Goal: Transaction & Acquisition: Purchase product/service

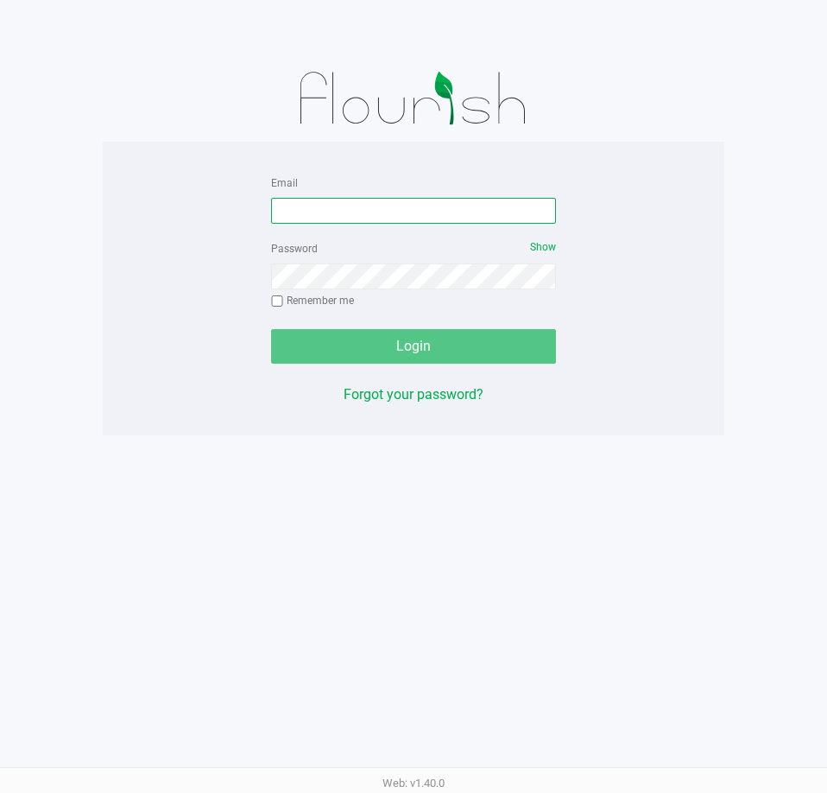
click at [373, 205] on input "Email" at bounding box center [413, 211] width 285 height 26
type input "jskaggs@liveparallel.com"
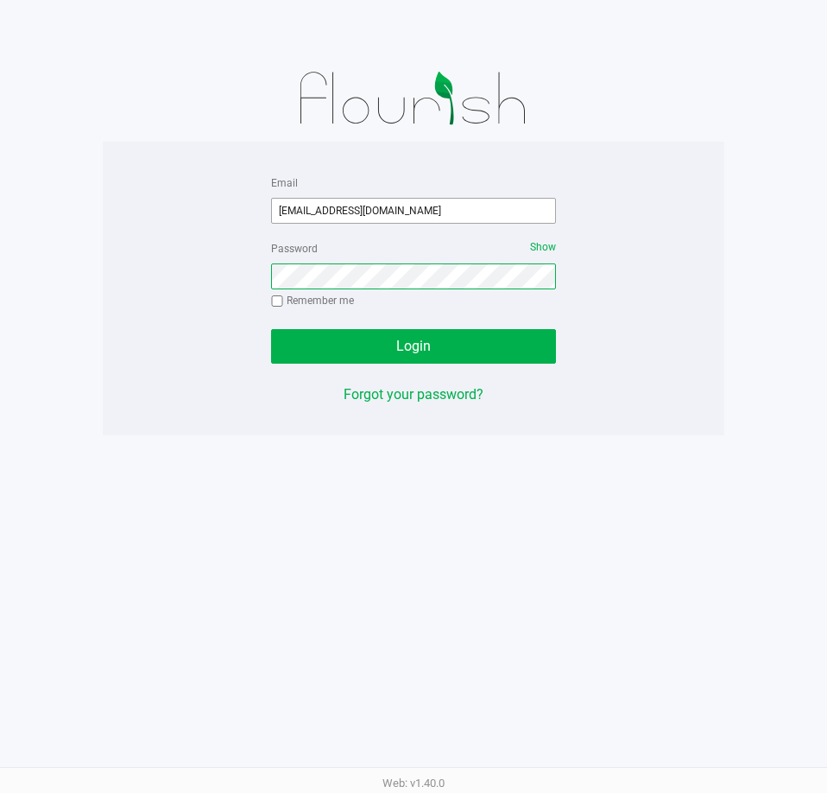
click at [271, 329] on button "Login" at bounding box center [413, 346] width 285 height 35
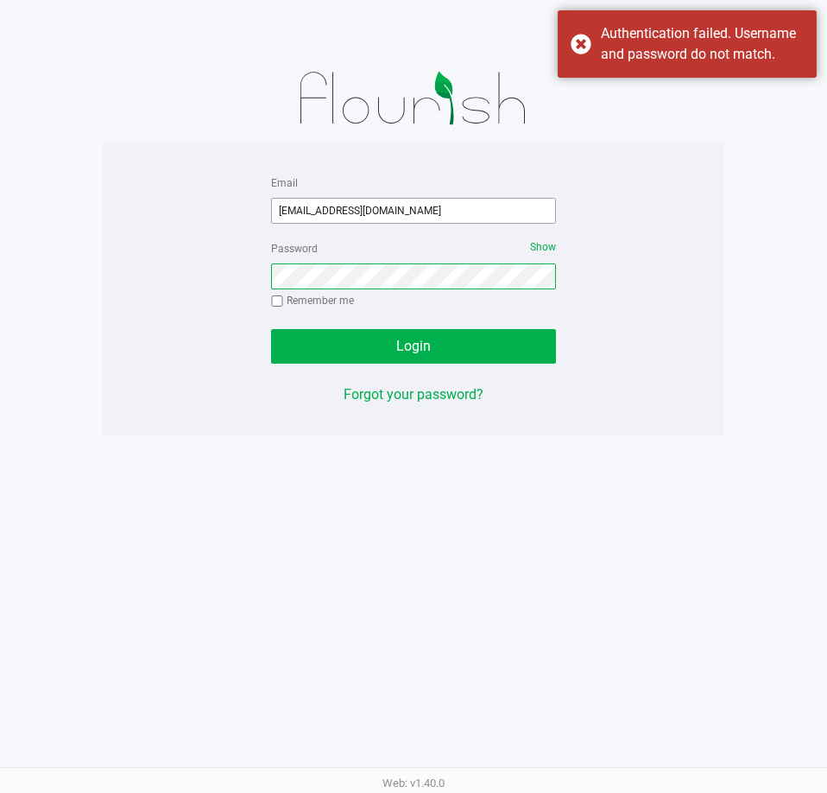
click at [271, 329] on button "Login" at bounding box center [413, 346] width 285 height 35
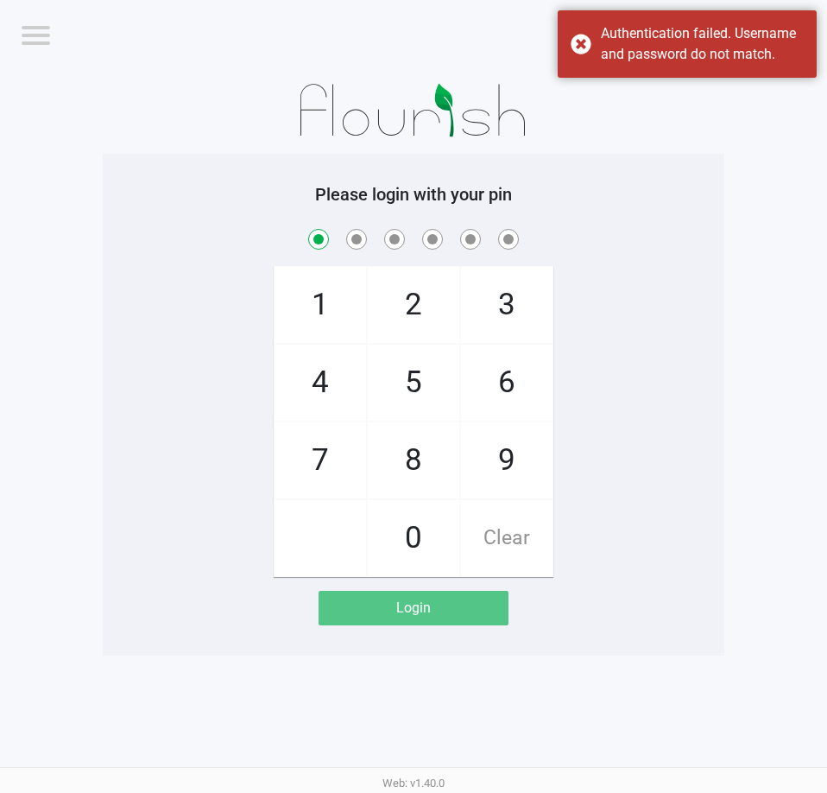
checkbox input "true"
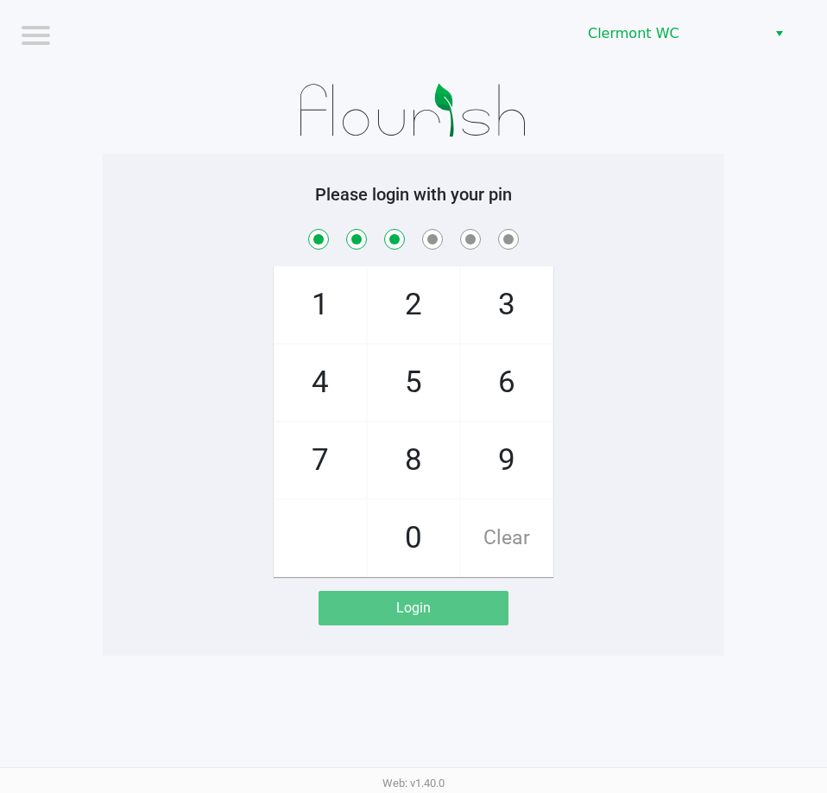
checkbox input "true"
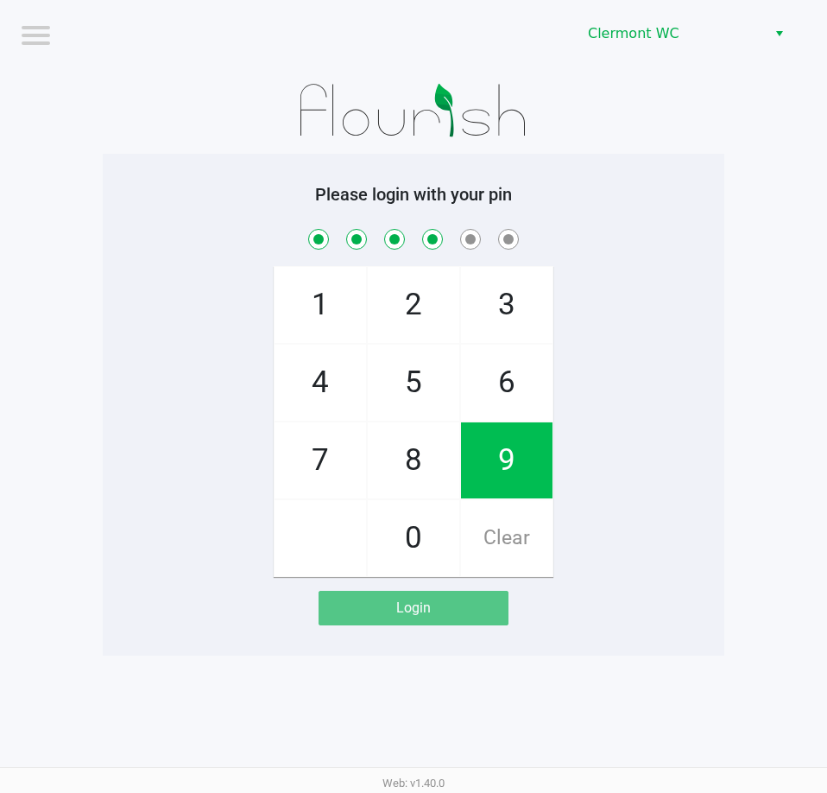
checkbox input "true"
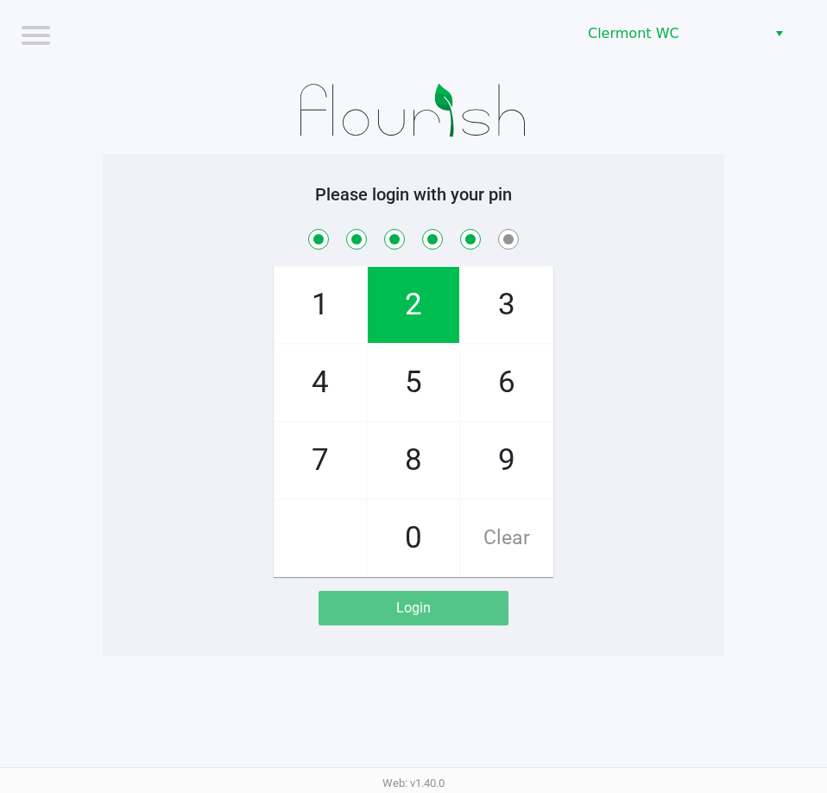
checkbox input "true"
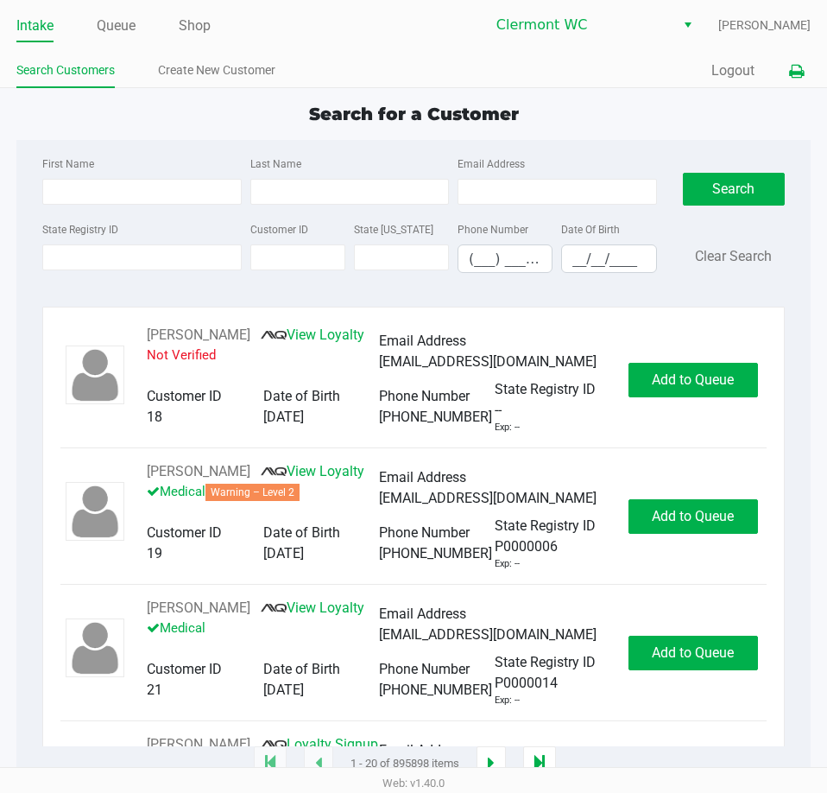
click at [799, 75] on icon at bounding box center [796, 72] width 15 height 12
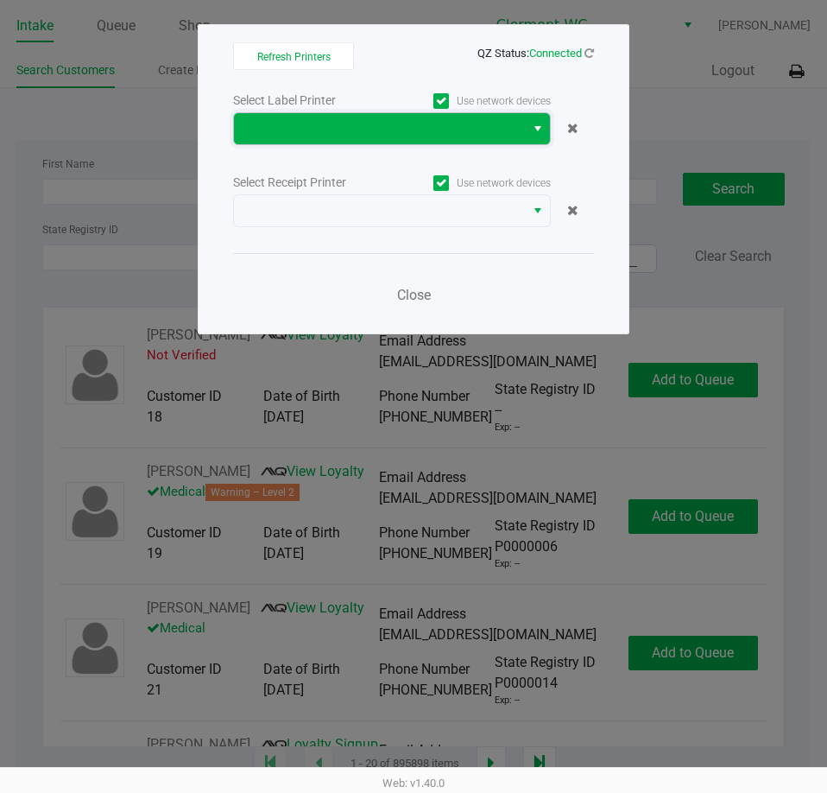
click at [462, 126] on span at bounding box center [379, 128] width 270 height 21
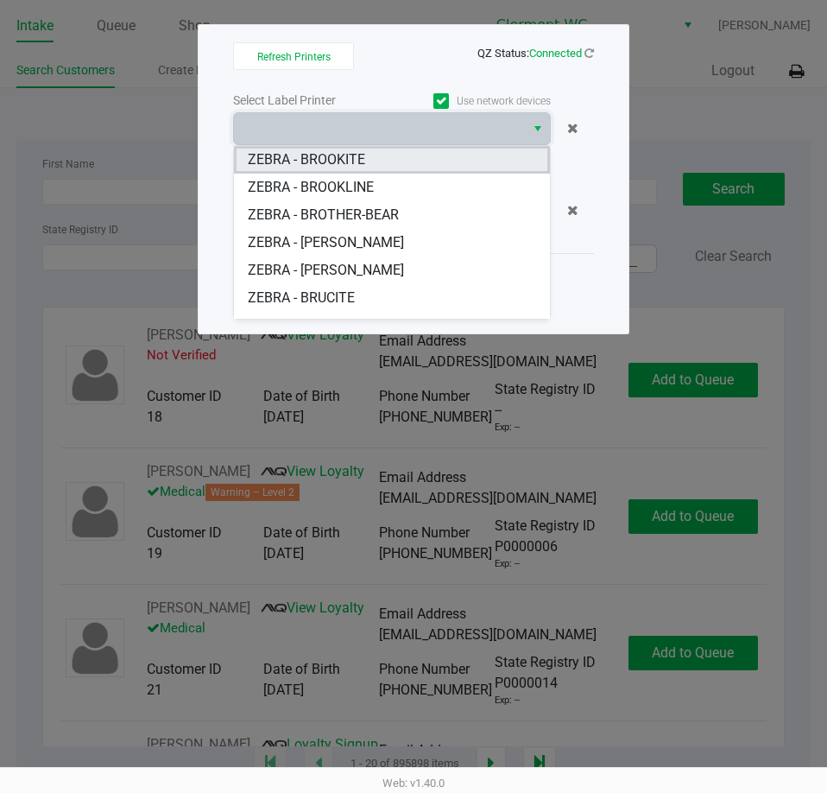
click at [382, 155] on BROOKITE "ZEBRA - BROOKITE" at bounding box center [392, 160] width 316 height 28
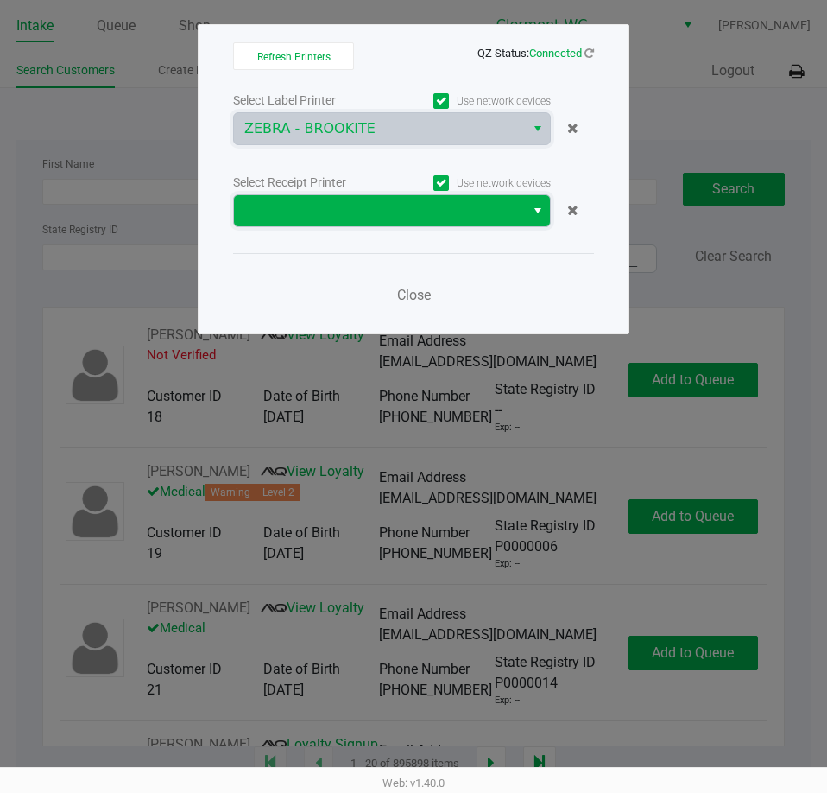
click at [381, 202] on span at bounding box center [379, 210] width 270 height 21
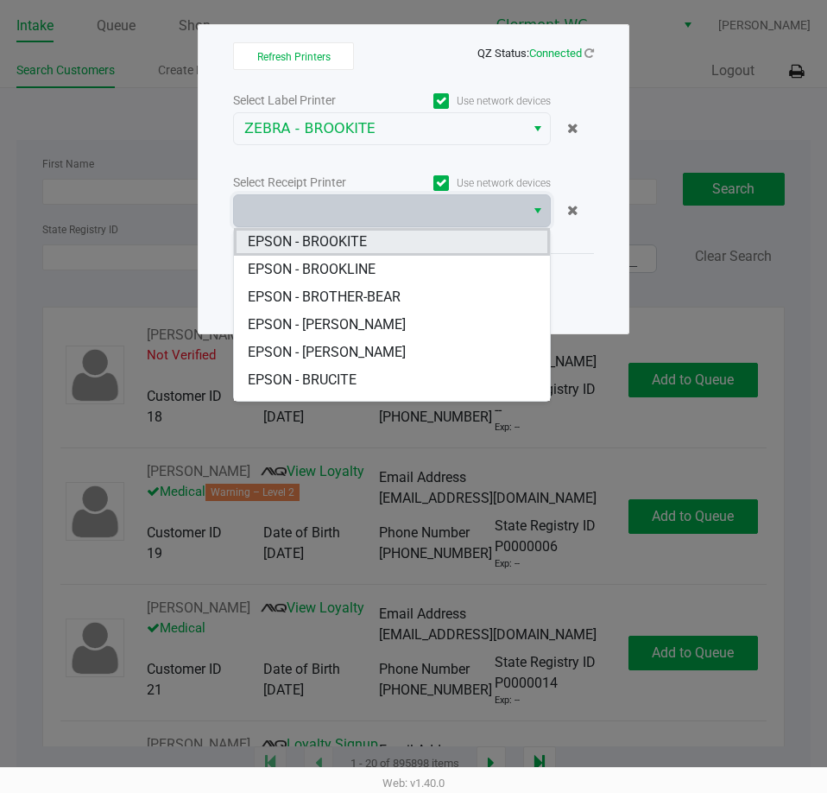
click at [376, 233] on BROOKITE "EPSON - BROOKITE" at bounding box center [392, 242] width 316 height 28
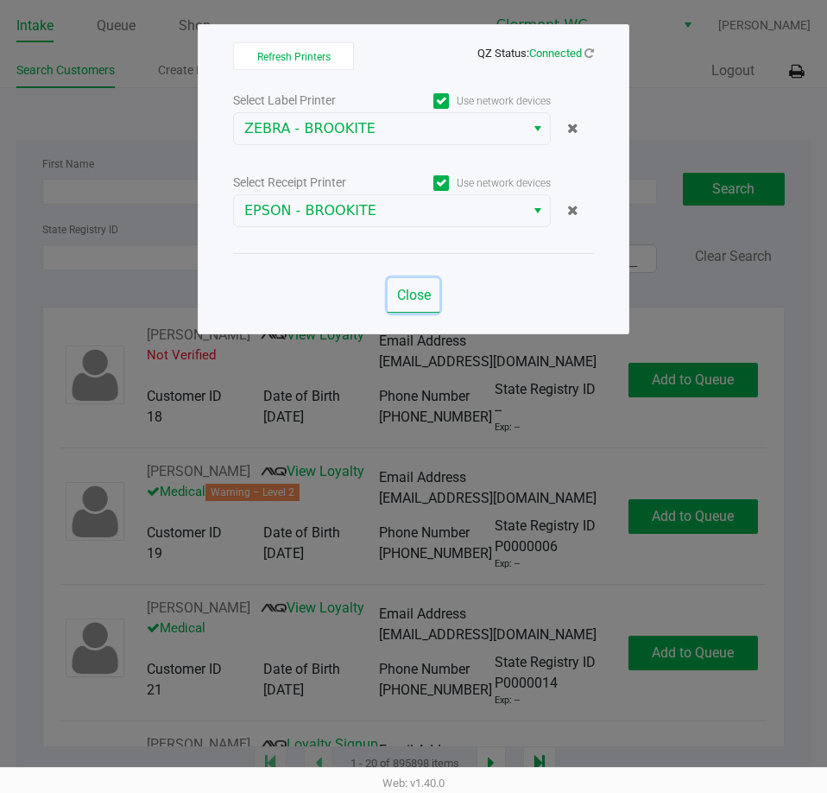
click at [427, 292] on span "Close" at bounding box center [414, 295] width 34 height 16
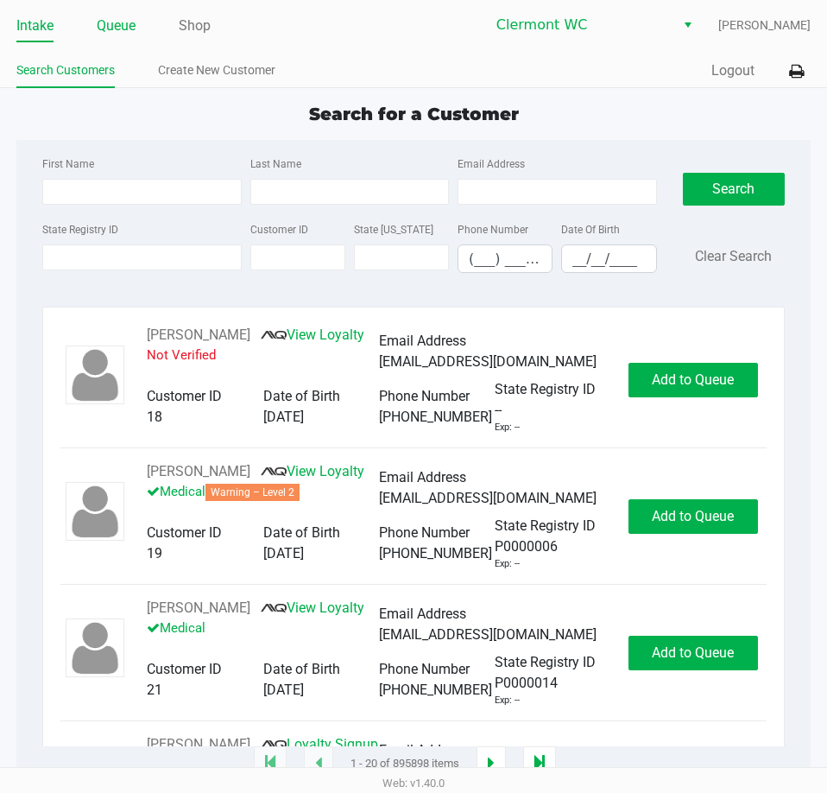
click at [115, 28] on link "Queue" at bounding box center [116, 26] width 39 height 24
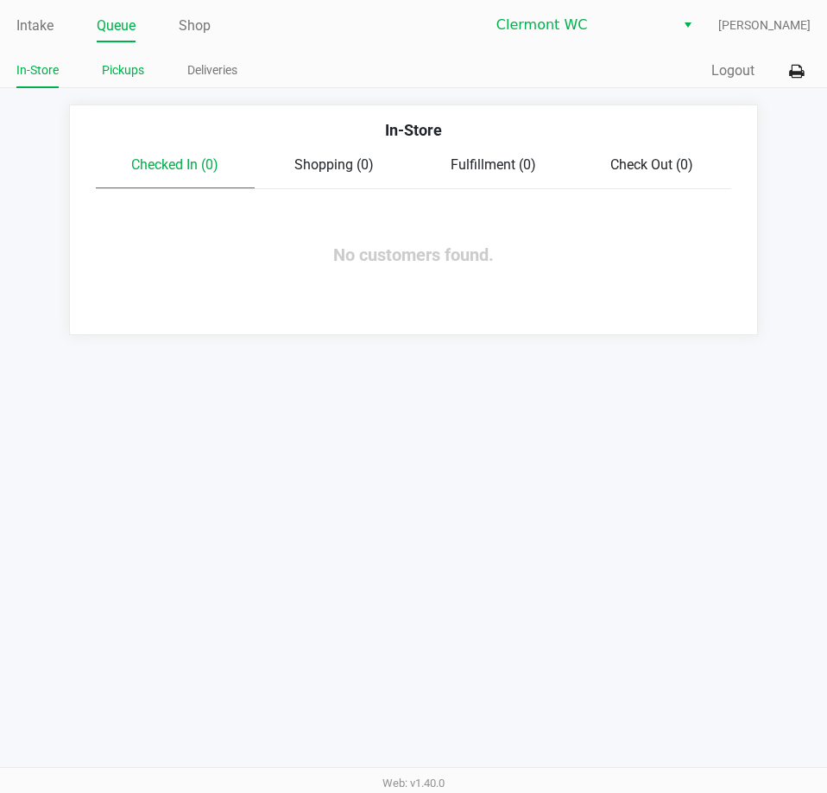
click at [137, 70] on link "Pickups" at bounding box center [123, 71] width 42 height 22
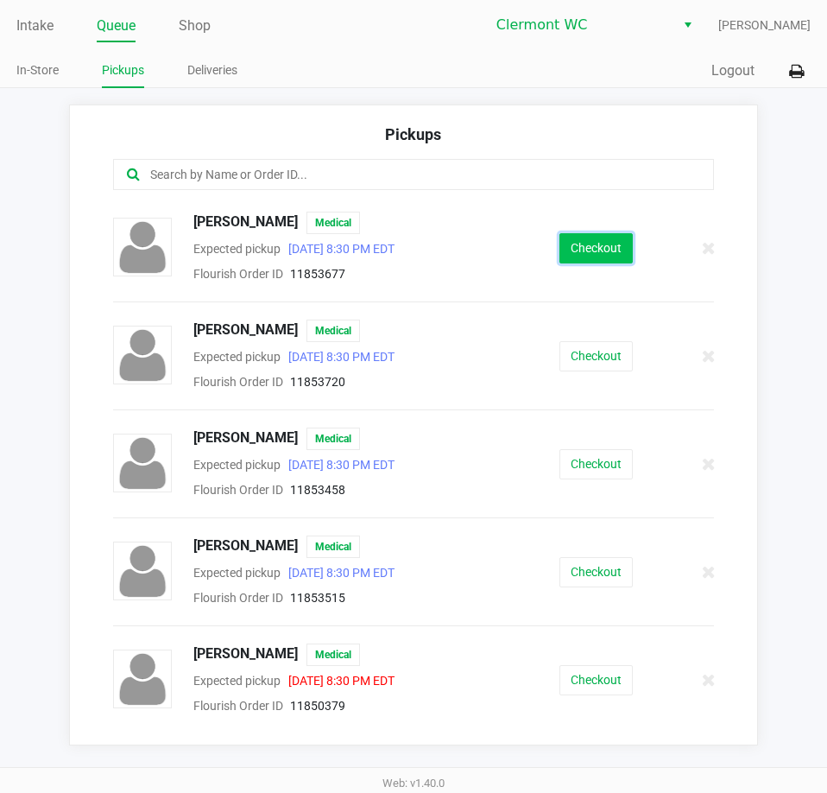
click at [566, 249] on button "Checkout" at bounding box center [595, 248] width 73 height 30
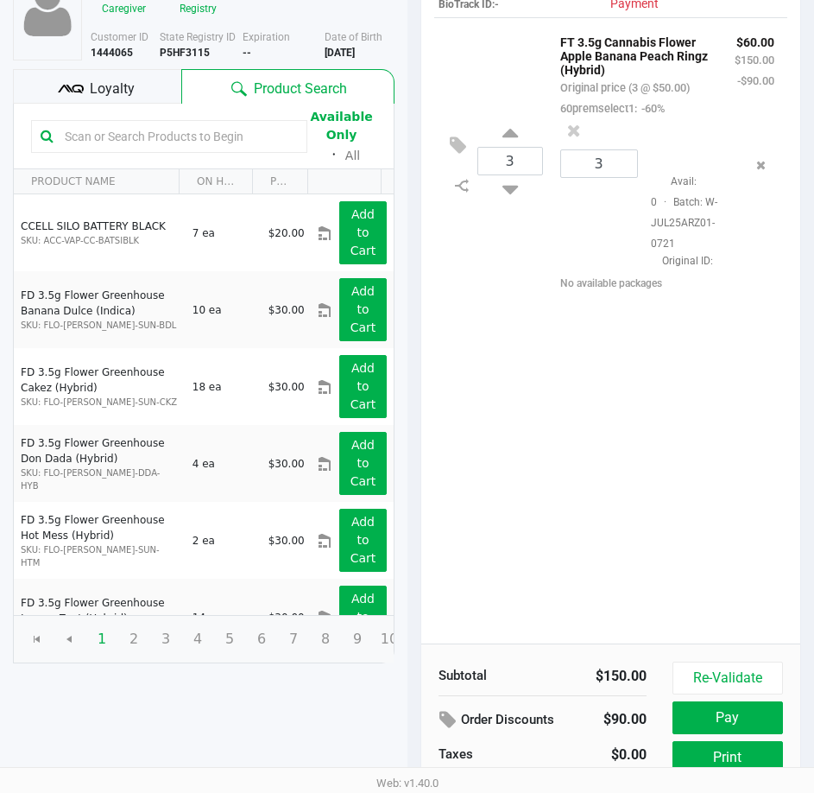
scroll to position [219, 0]
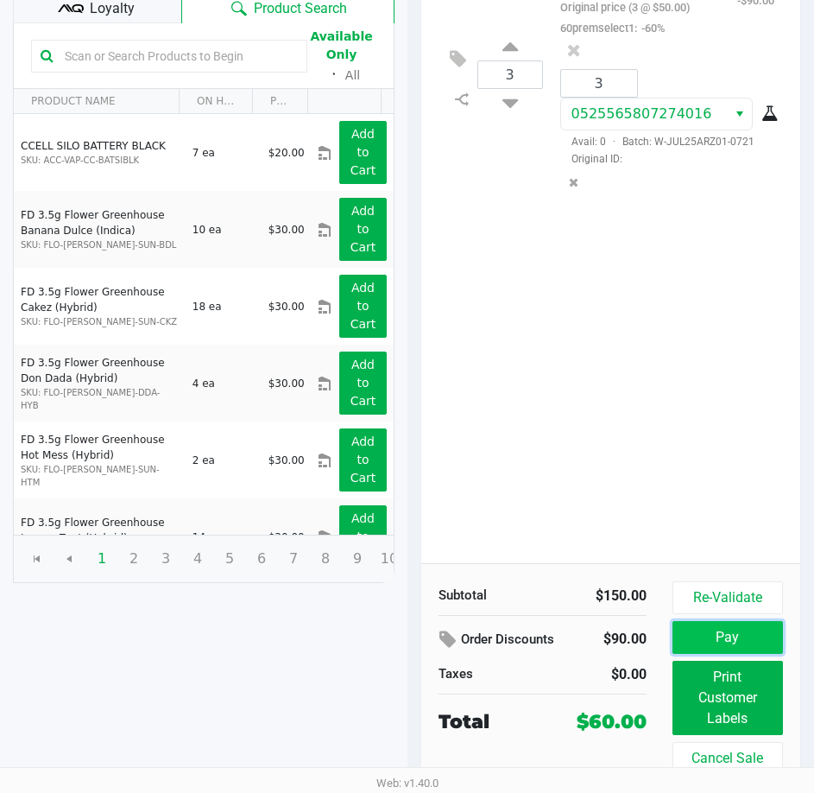
click at [741, 630] on button "Pay" at bounding box center [728, 637] width 111 height 33
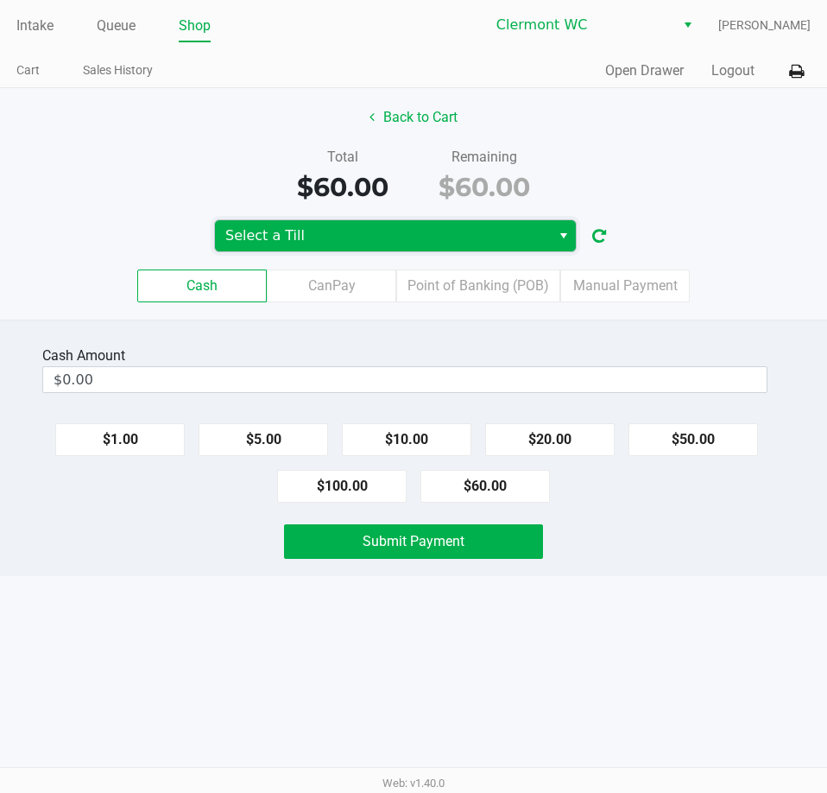
click at [352, 239] on span "Select a Till" at bounding box center [382, 235] width 315 height 21
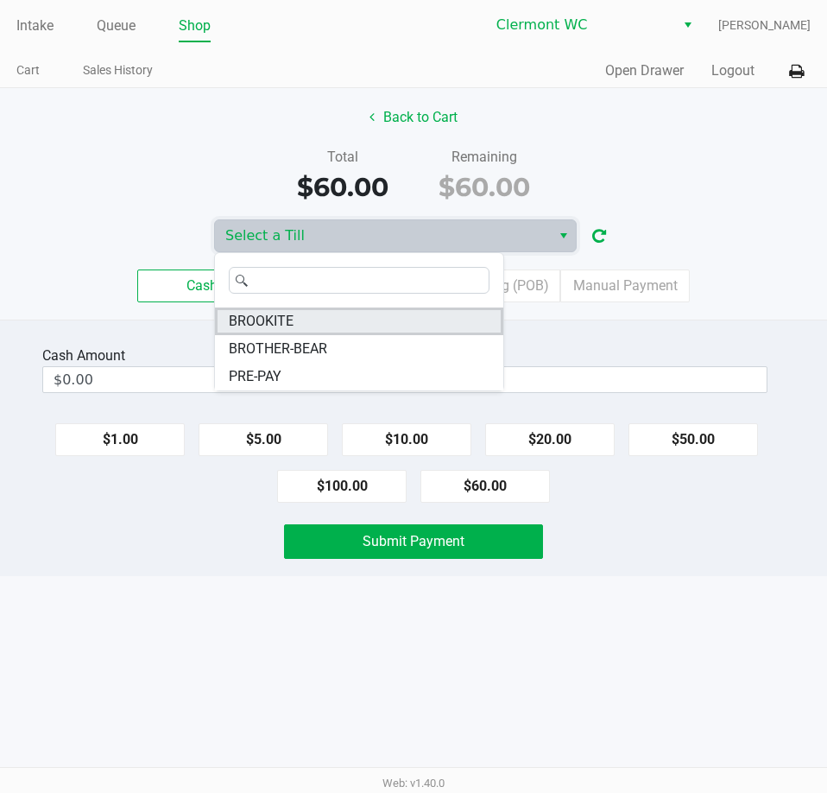
click at [311, 327] on li "BROOKITE" at bounding box center [359, 321] width 288 height 28
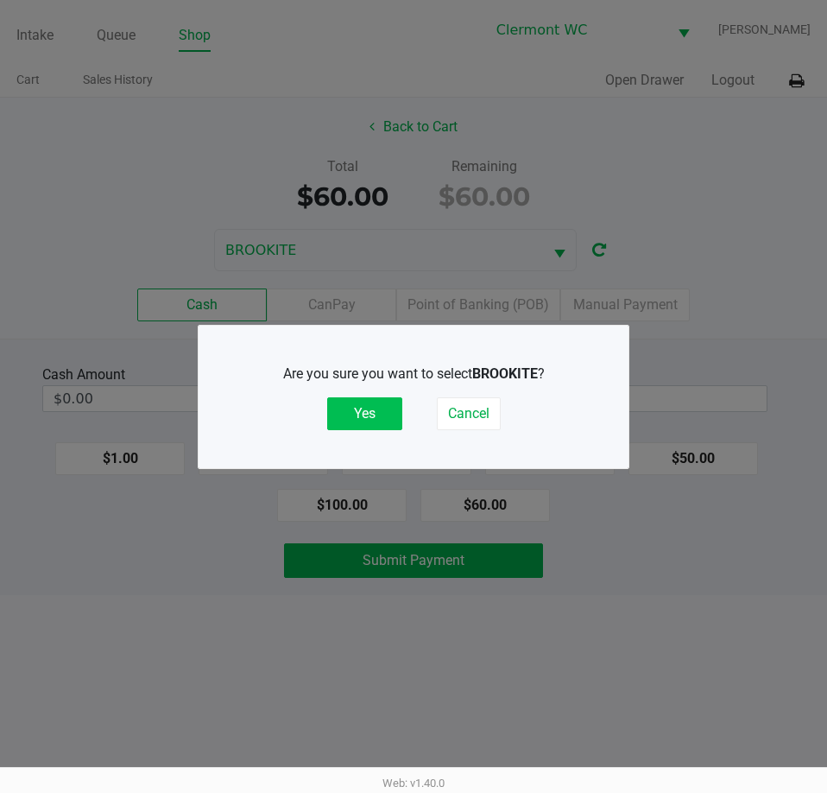
click at [383, 420] on button "Yes" at bounding box center [364, 413] width 75 height 33
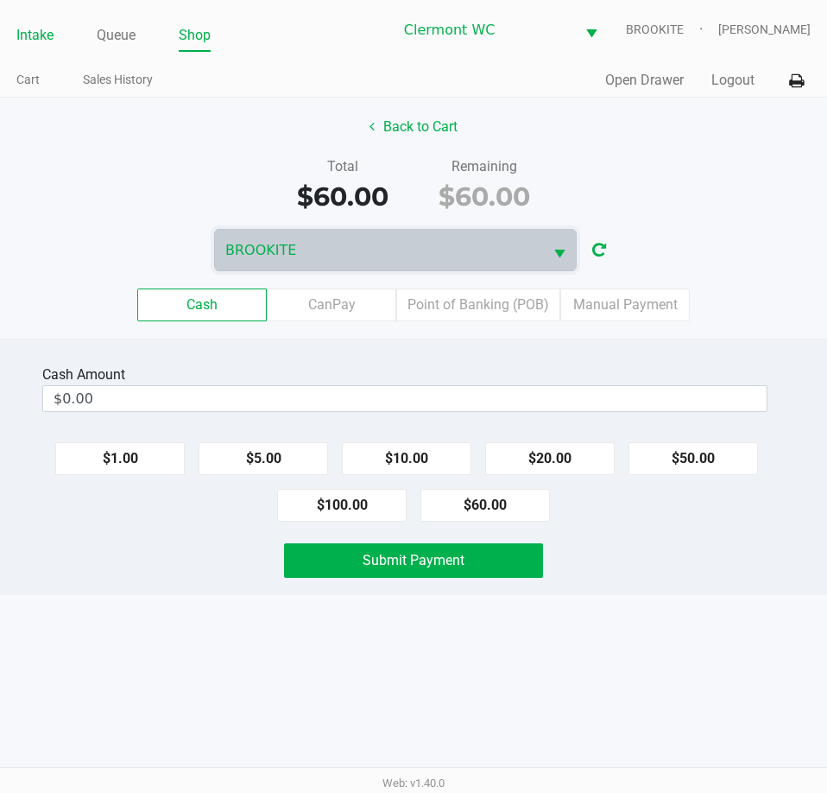
click at [38, 28] on link "Intake" at bounding box center [34, 35] width 37 height 24
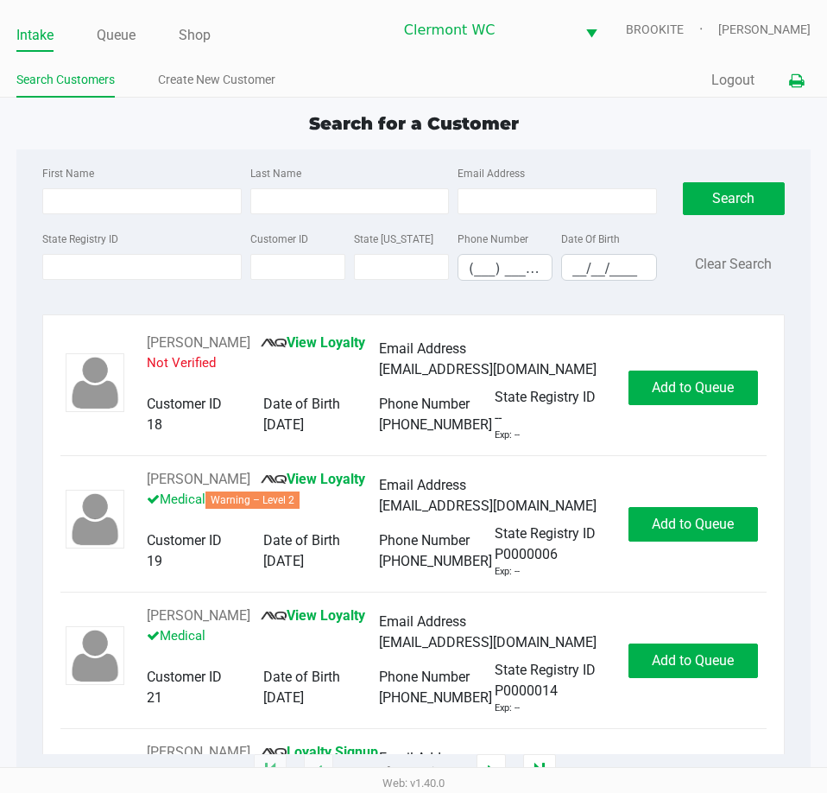
click at [802, 71] on button at bounding box center [796, 81] width 28 height 32
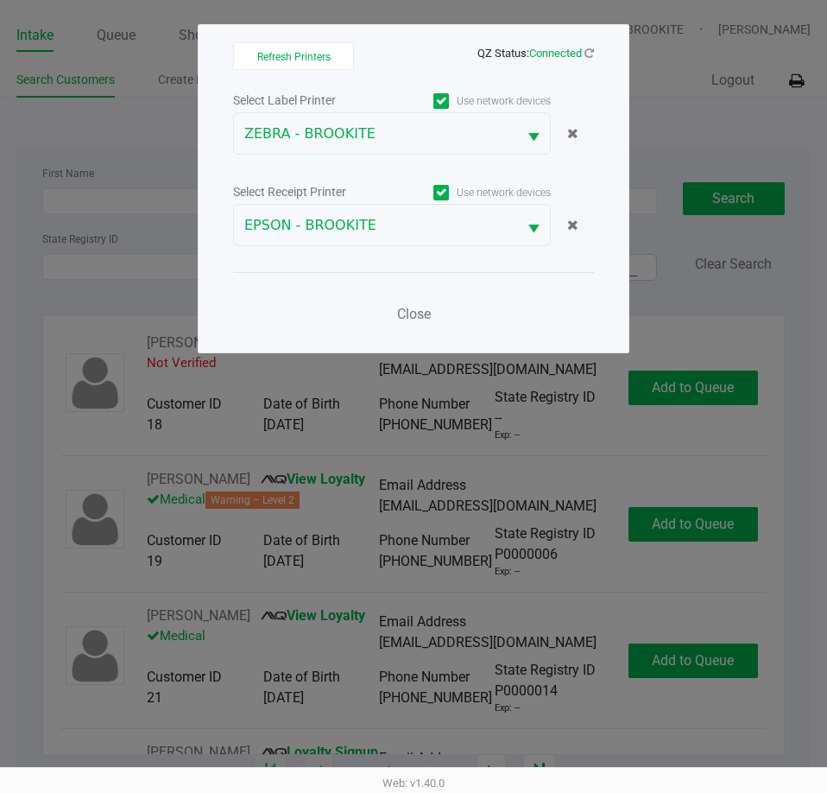
click at [699, 76] on ngb-modal-window "Refresh Printers QZ Status: Connected Select Label Printer Use network devices …" at bounding box center [413, 396] width 827 height 793
click at [401, 308] on span "Close" at bounding box center [414, 314] width 34 height 16
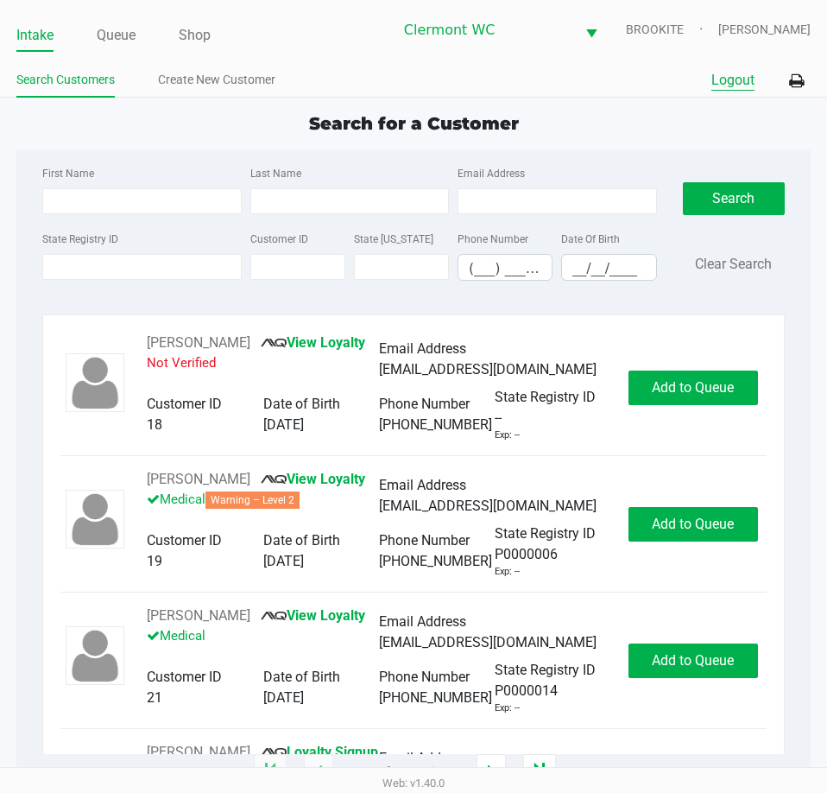
click at [718, 71] on button "Logout" at bounding box center [732, 80] width 43 height 21
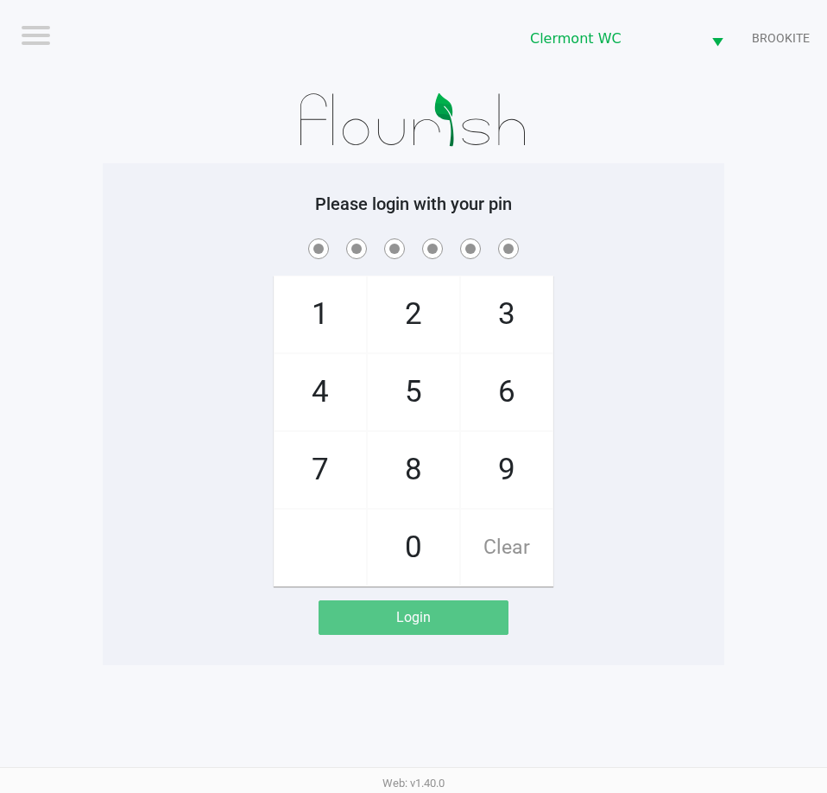
click at [140, 262] on div "1 4 7 2 5 8 0 3 6 9 Clear" at bounding box center [414, 410] width 622 height 351
click at [688, 577] on div "1 4 7 2 5 8 0 3 6 9 Clear" at bounding box center [414, 410] width 622 height 351
click at [663, 547] on div "1 4 7 2 5 8 0 3 6 9 Clear" at bounding box center [414, 410] width 622 height 351
checkbox input "true"
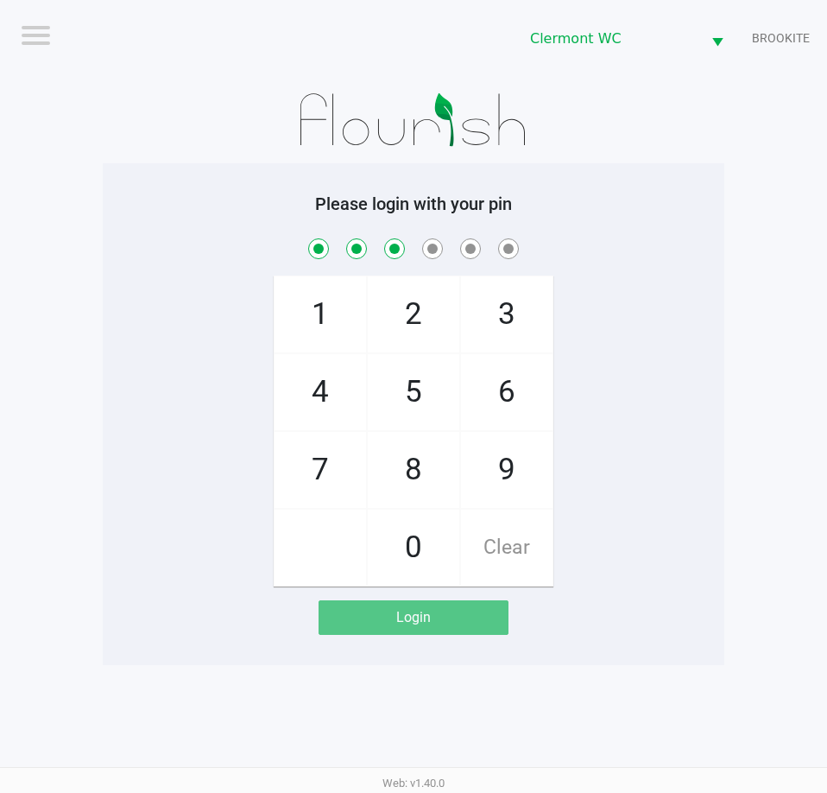
checkbox input "true"
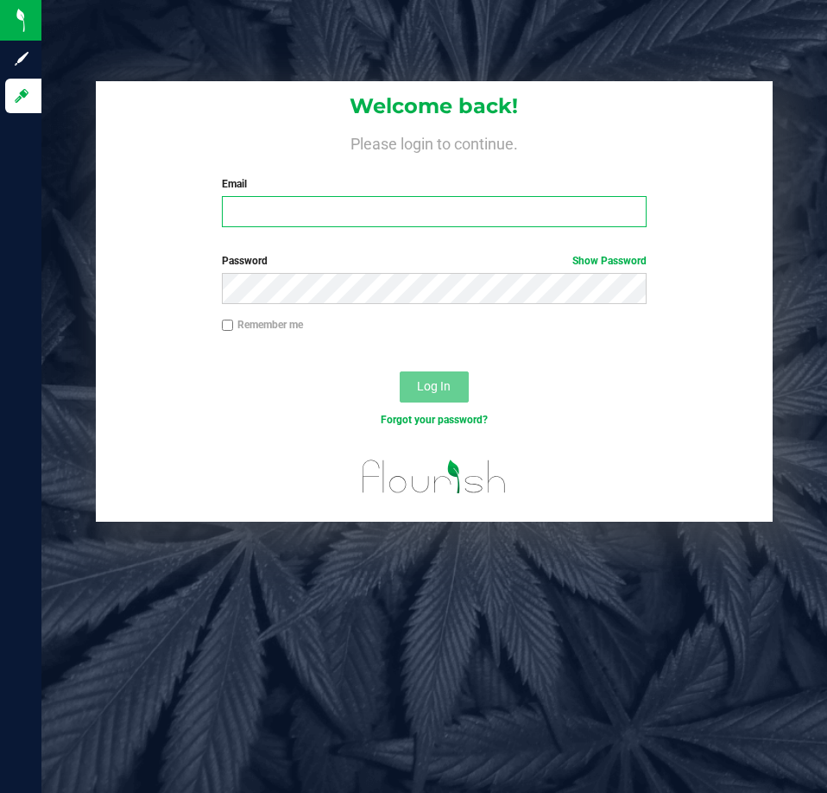
click at [370, 218] on input "Email" at bounding box center [434, 211] width 425 height 31
type input "[EMAIL_ADDRESS][DOMAIN_NAME]"
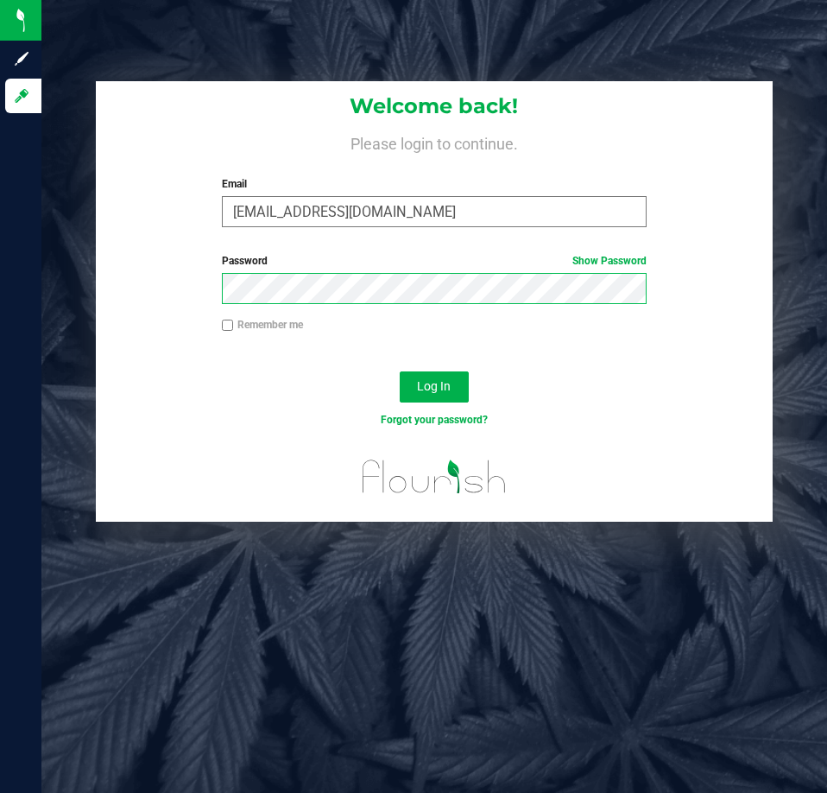
click at [400, 371] on button "Log In" at bounding box center [434, 386] width 69 height 31
